Goal: Transaction & Acquisition: Purchase product/service

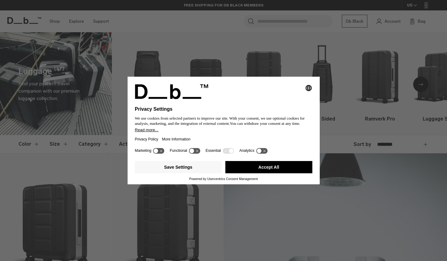
click at [233, 153] on icon at bounding box center [231, 151] width 5 height 5
click at [199, 151] on icon at bounding box center [194, 151] width 11 height 6
click at [200, 152] on icon at bounding box center [197, 151] width 5 height 5
click at [256, 170] on button "Accept All" at bounding box center [268, 167] width 87 height 12
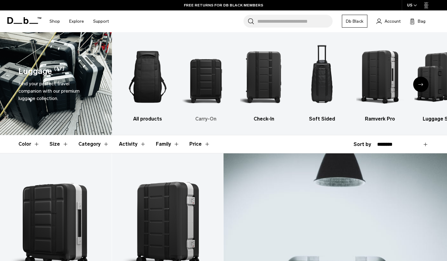
click at [206, 80] on img "2 / 6" at bounding box center [205, 76] width 47 height 71
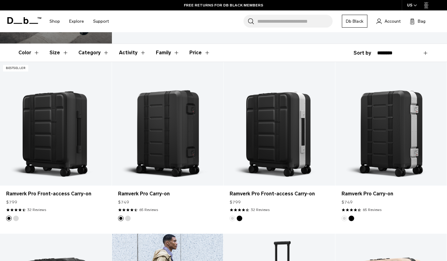
scroll to position [91, 0]
